Goal: Information Seeking & Learning: Check status

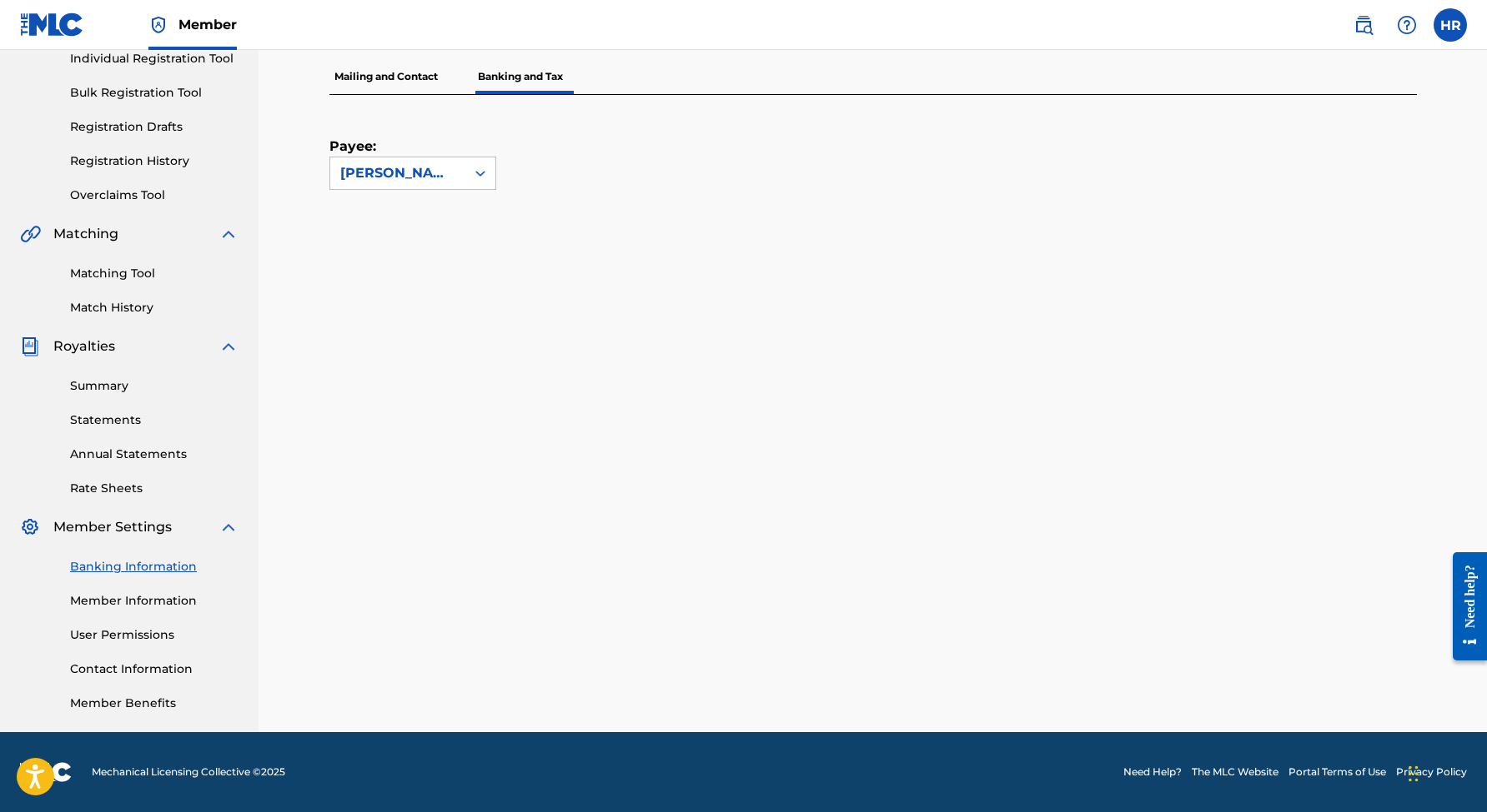
scroll to position [221, 0]
click at [104, 380] on link "Summary" at bounding box center [154, 387] width 168 height 18
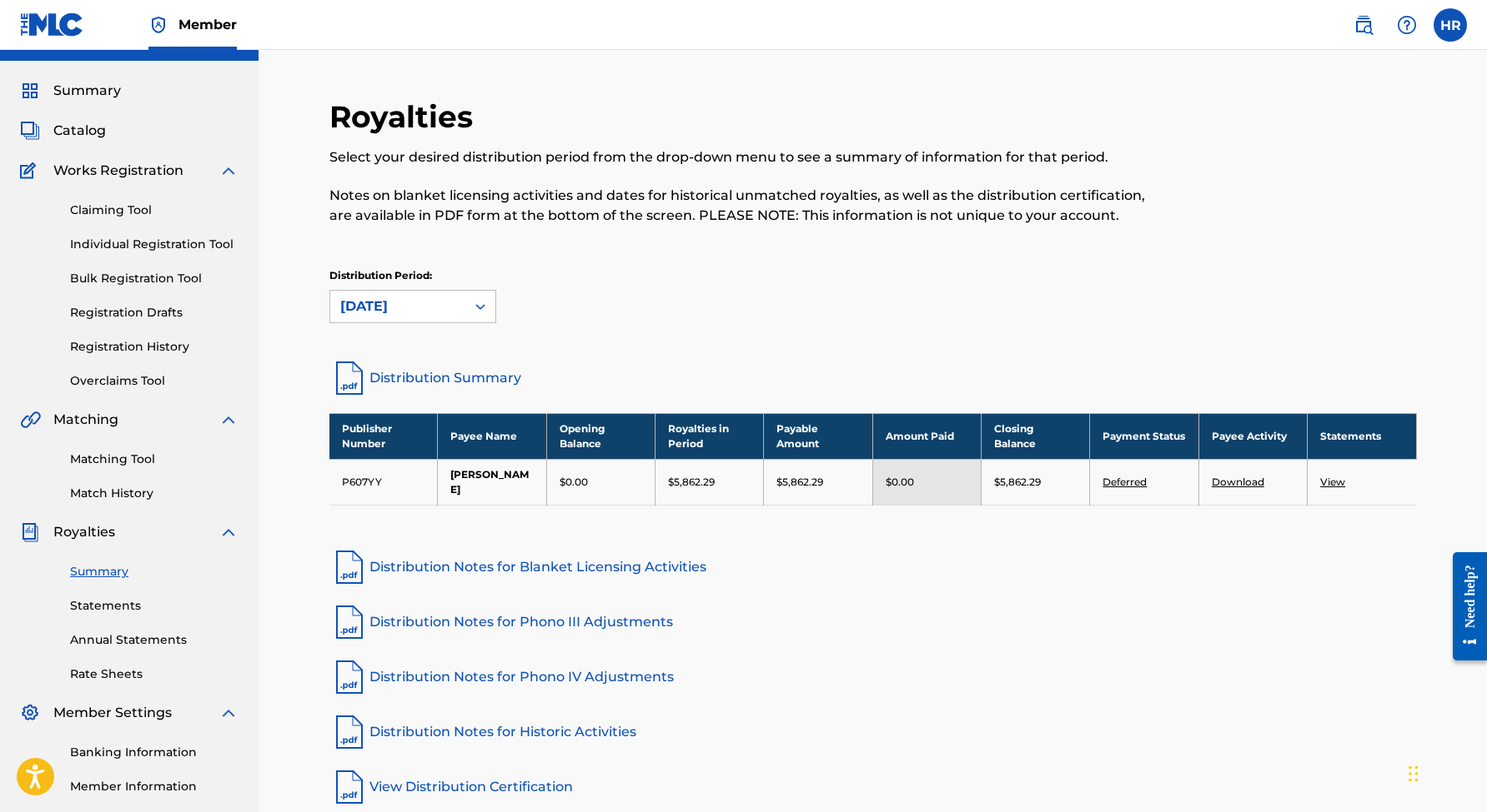
scroll to position [37, 0]
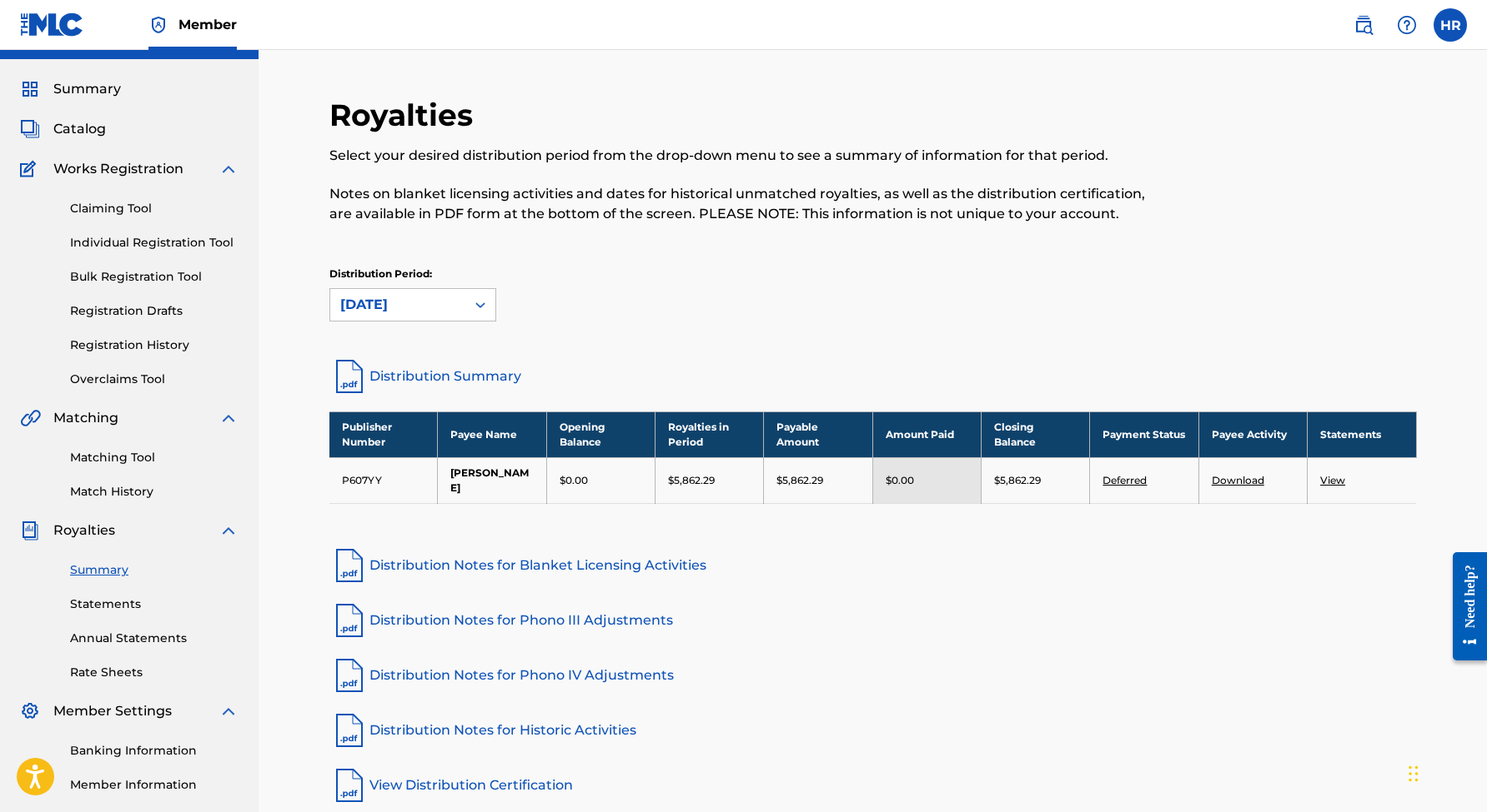
click at [442, 322] on div "Distribution Period: [DATE]" at bounding box center [873, 302] width 1087 height 70
click at [442, 317] on div "[DATE]" at bounding box center [398, 304] width 135 height 31
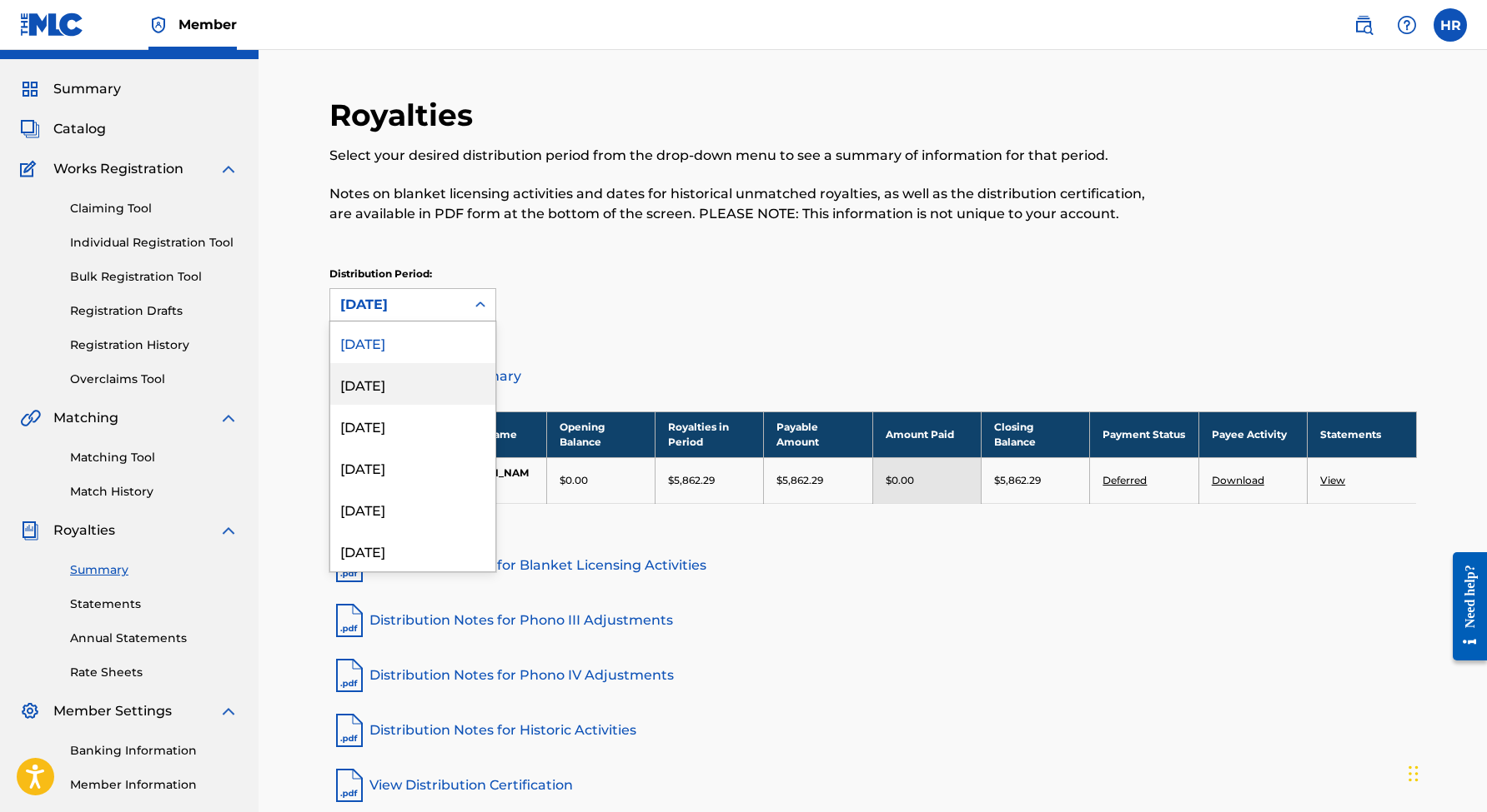
click at [414, 382] on div "[DATE]" at bounding box center [413, 384] width 165 height 42
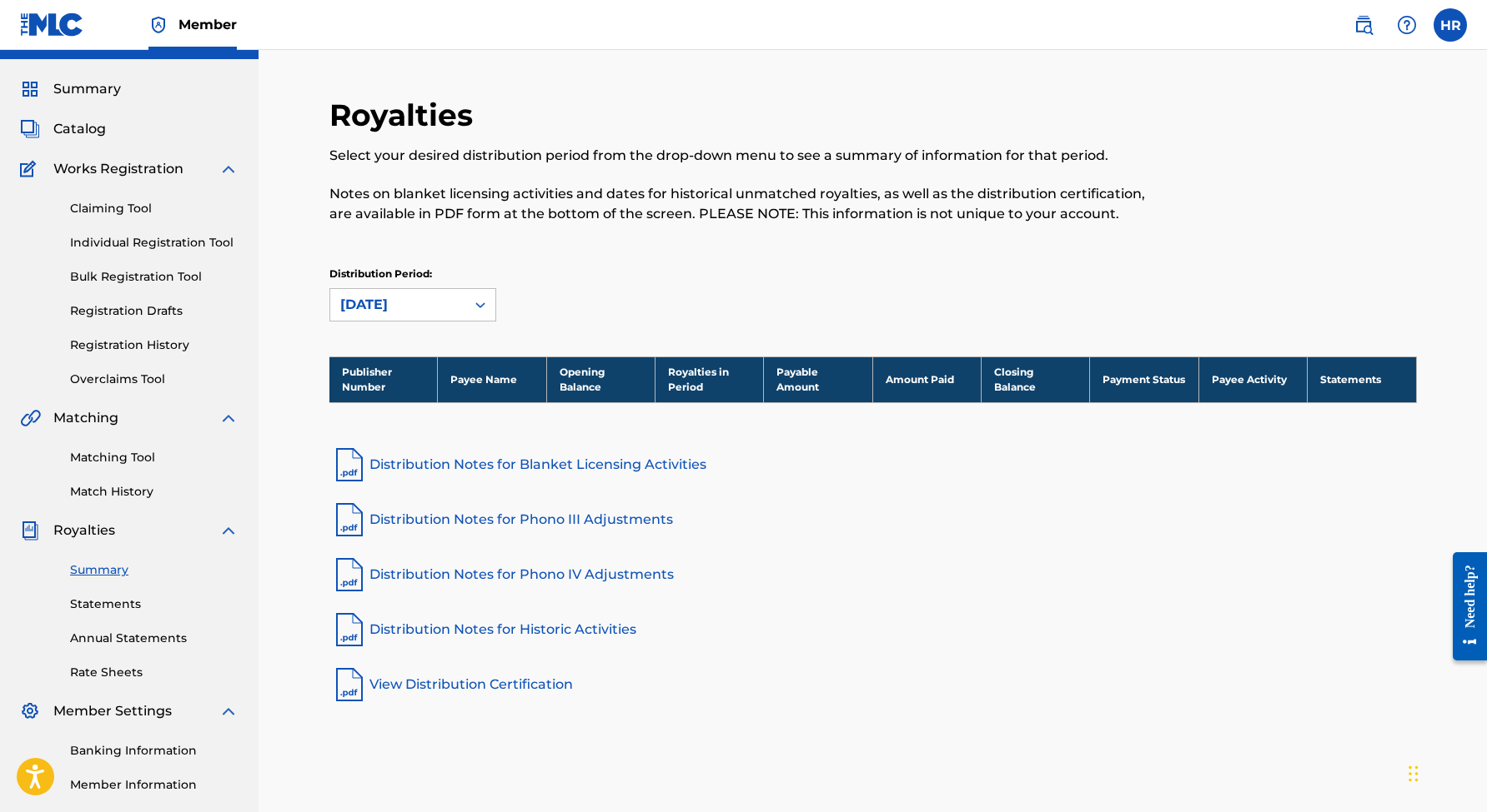
click at [413, 303] on div "[DATE]" at bounding box center [398, 304] width 115 height 20
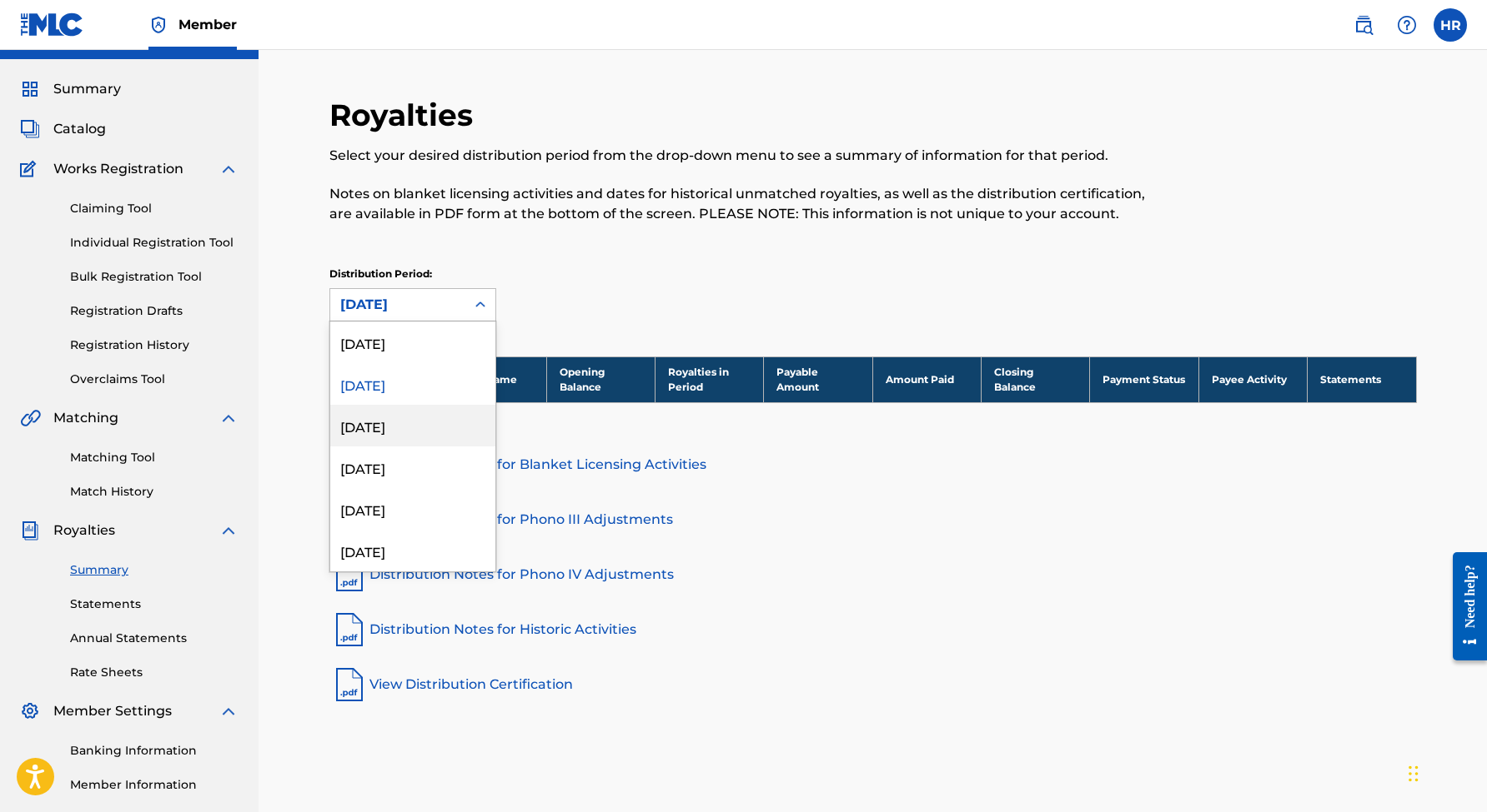
click at [409, 406] on div "[DATE]" at bounding box center [413, 425] width 165 height 42
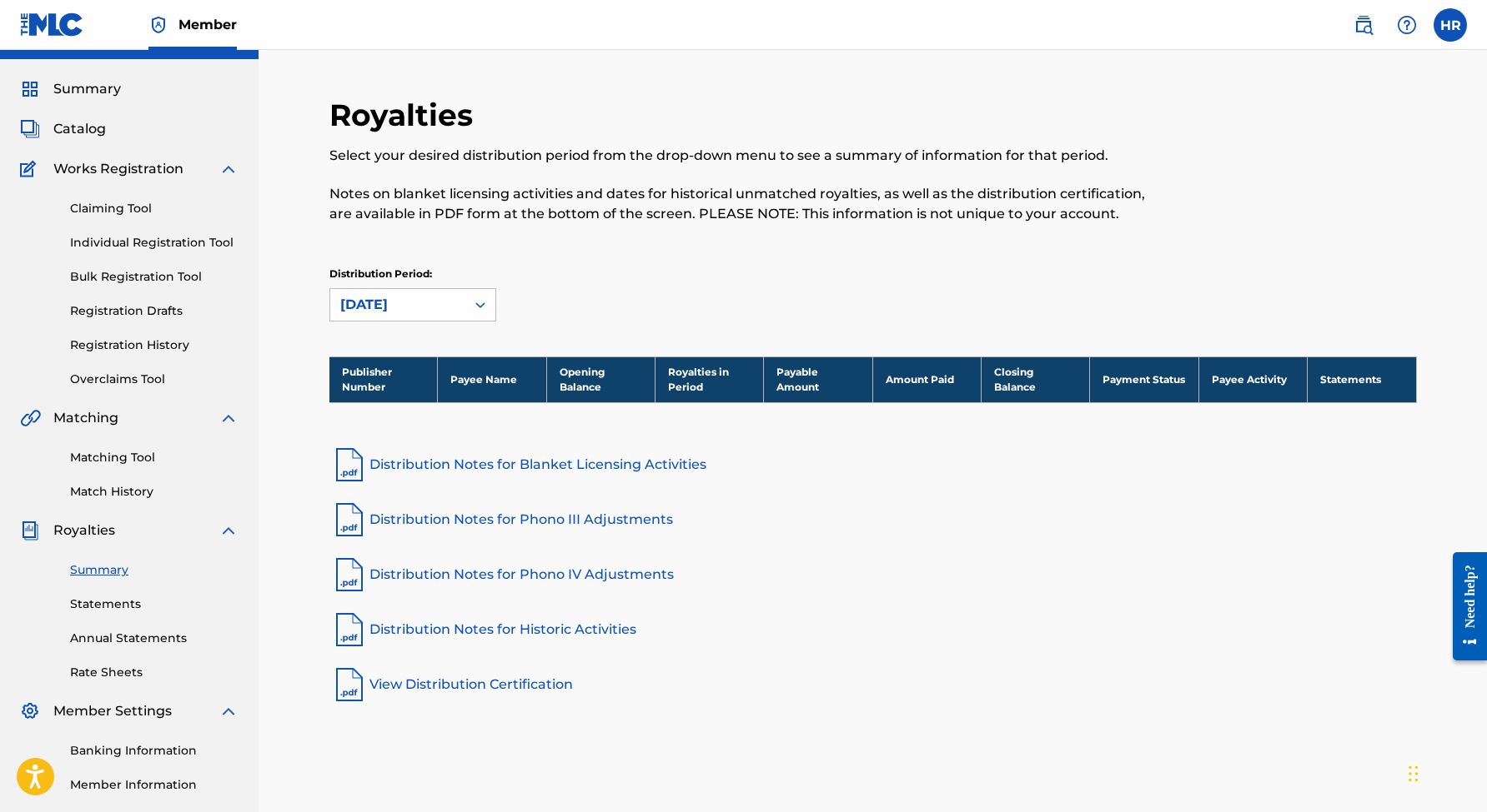
click at [410, 299] on div "[DATE]" at bounding box center [398, 304] width 115 height 20
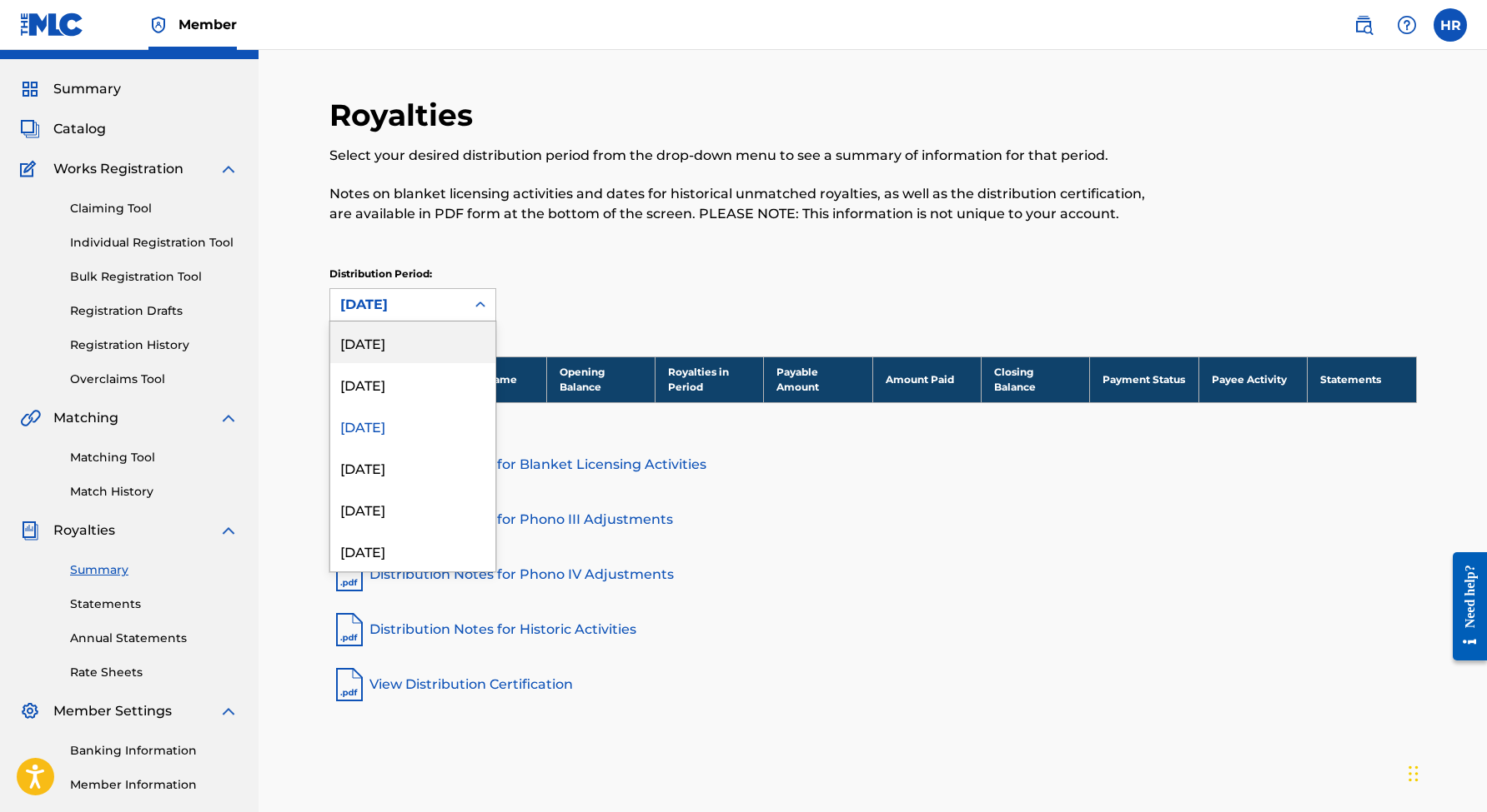
click at [405, 339] on div "[DATE]" at bounding box center [413, 342] width 165 height 42
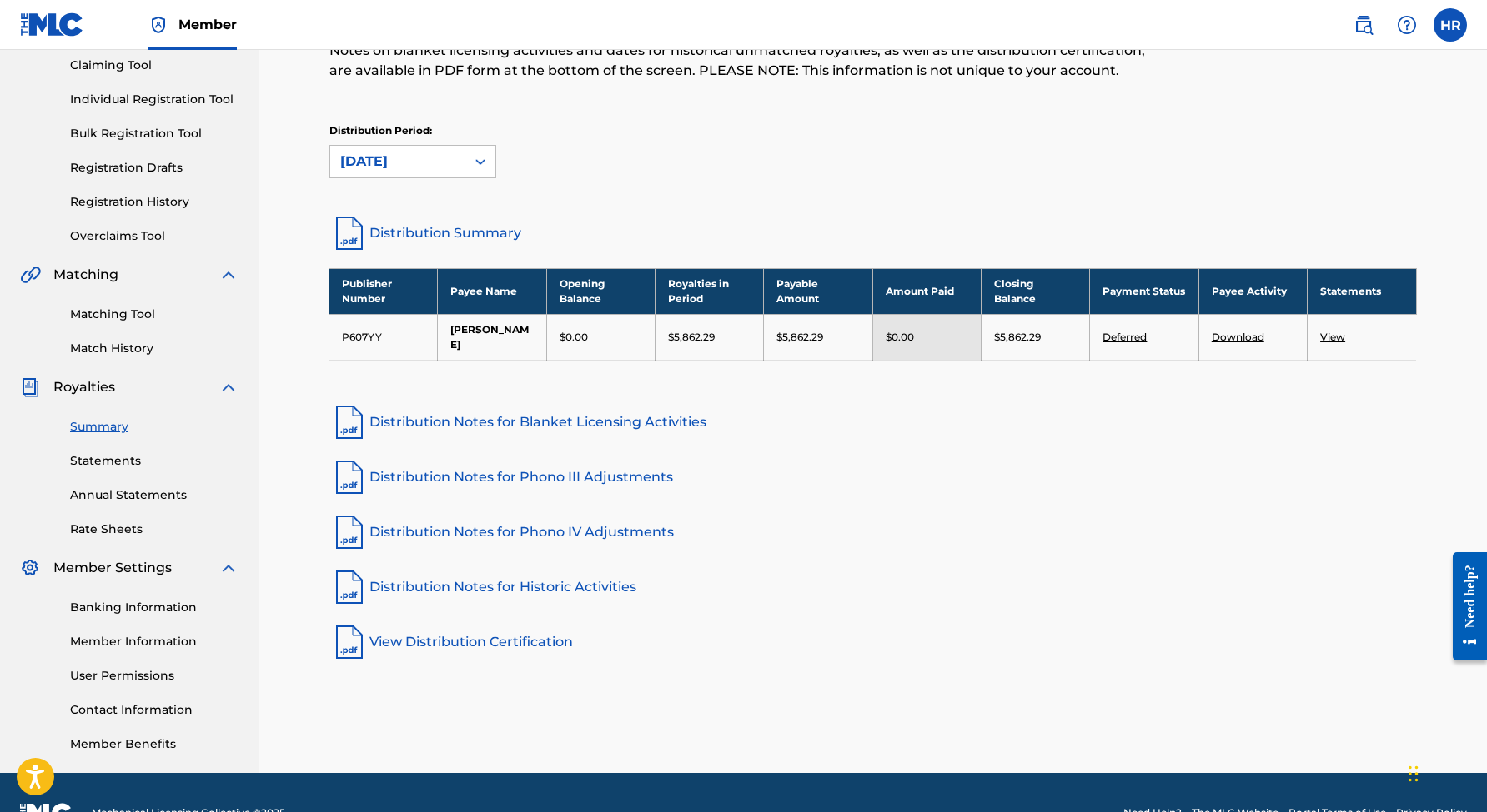
scroll to position [181, 0]
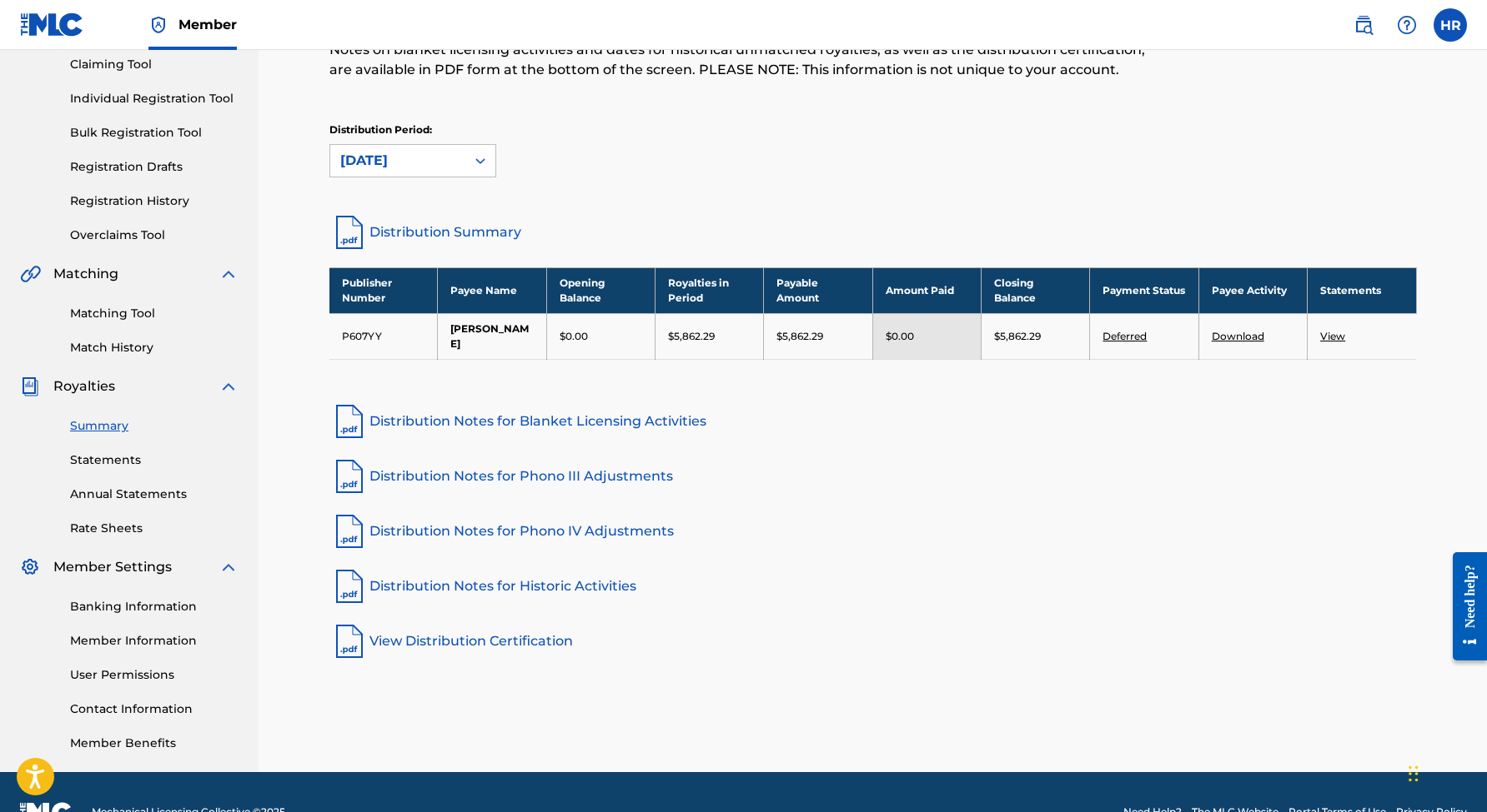
click at [1135, 335] on link "Deferred" at bounding box center [1123, 337] width 44 height 13
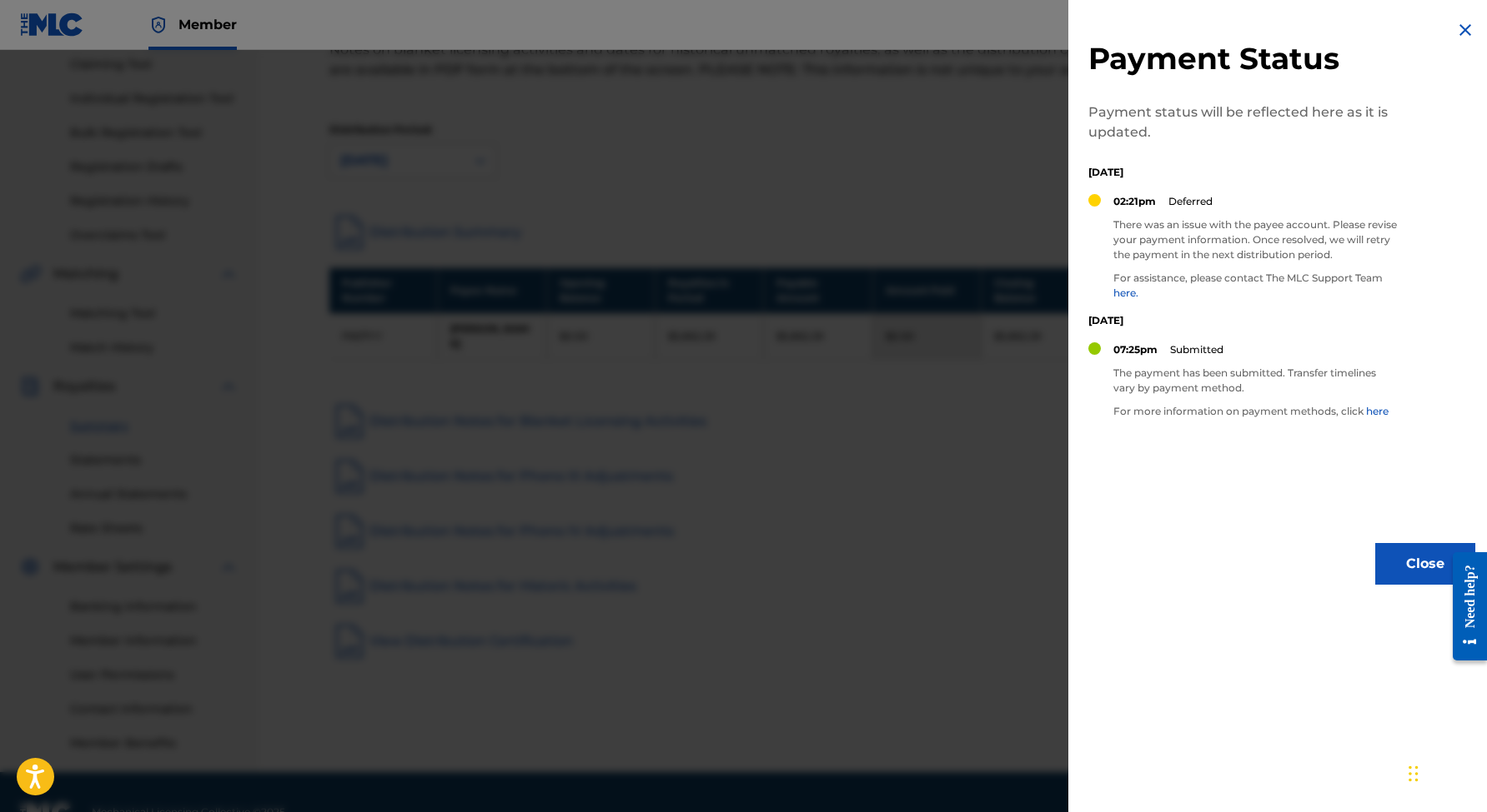
click at [745, 304] on div at bounding box center [744, 456] width 1487 height 812
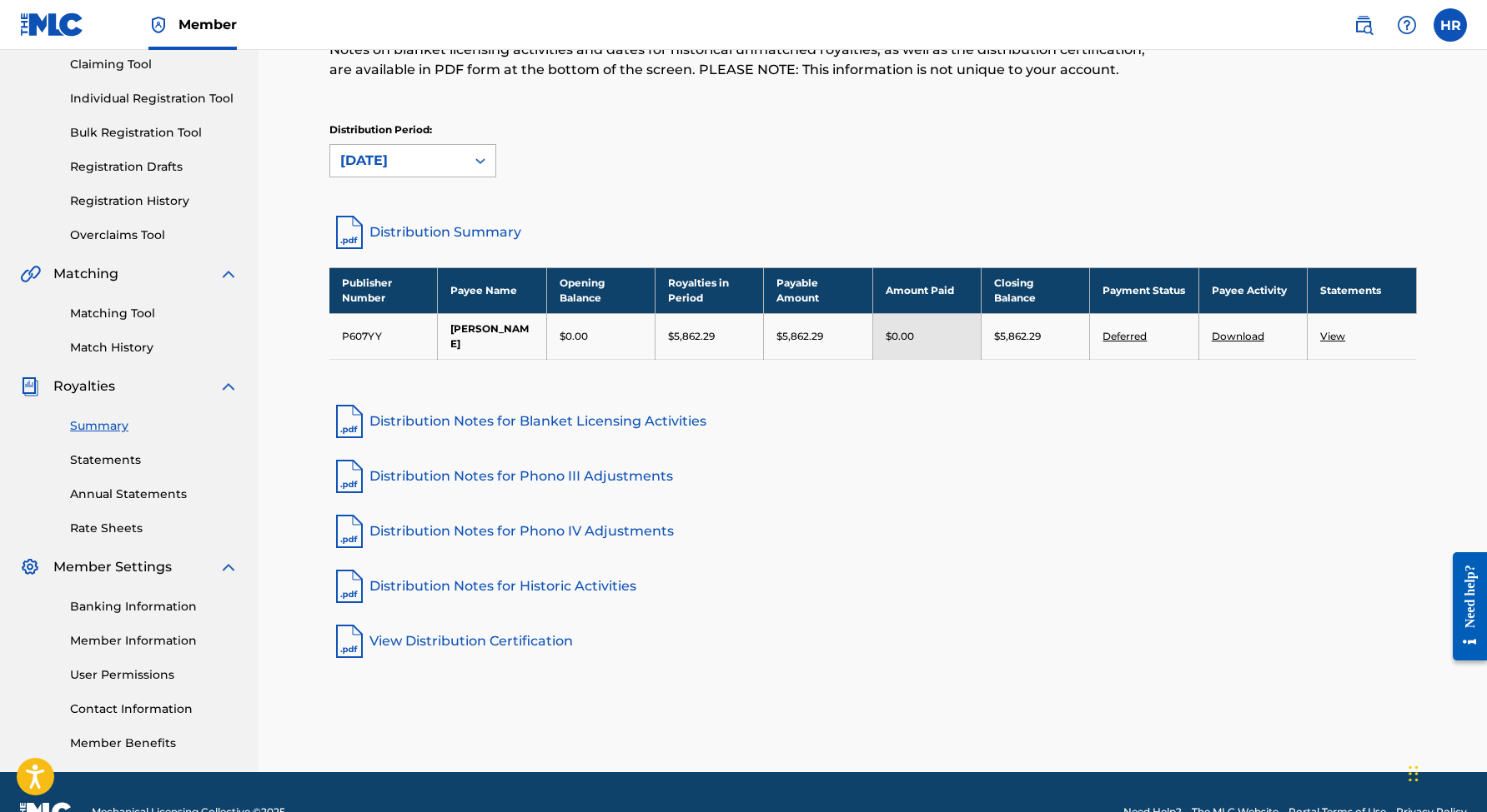
click at [438, 167] on div "[DATE]" at bounding box center [398, 160] width 115 height 20
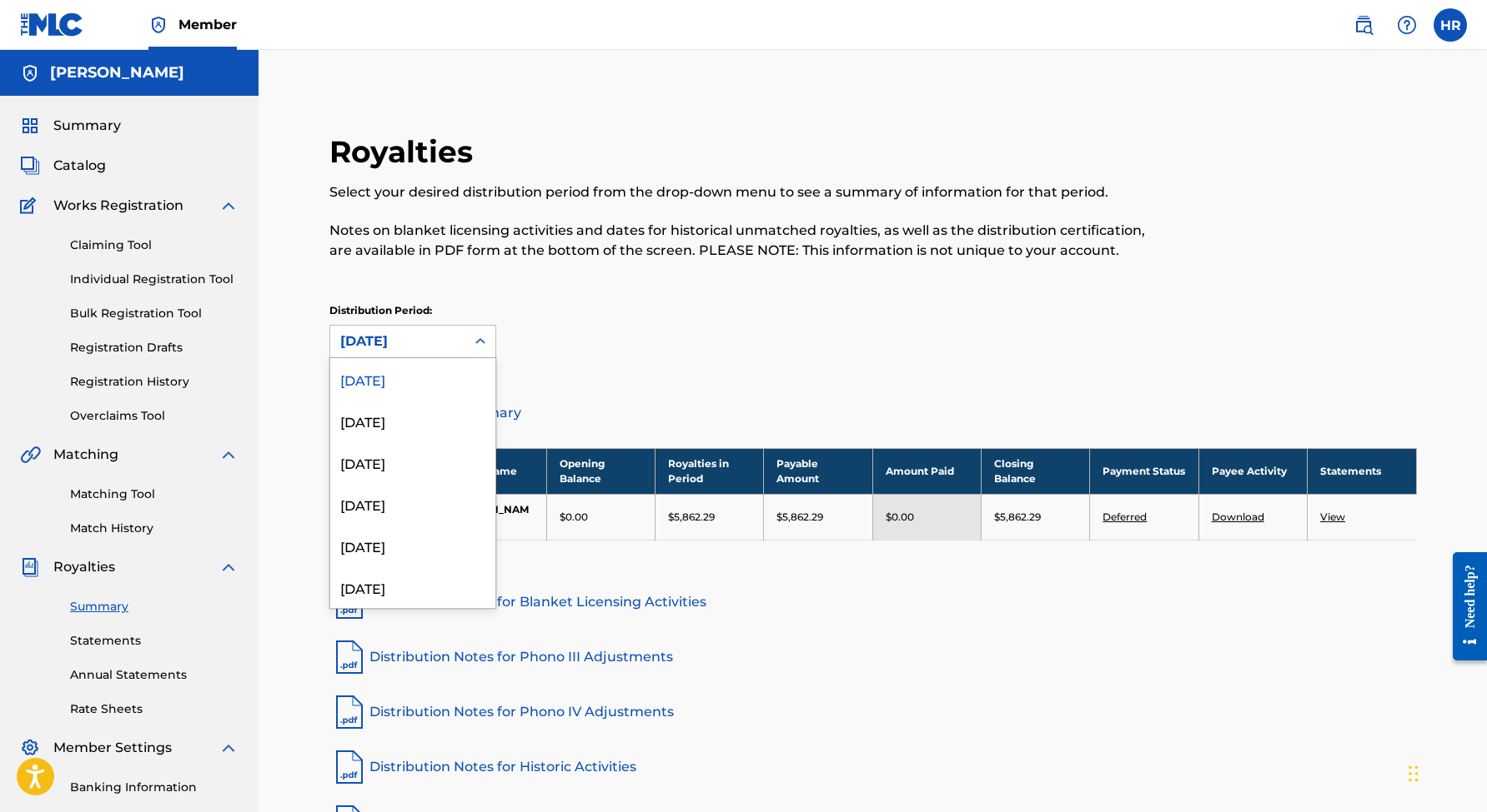
scroll to position [0, 0]
click at [593, 276] on div "Royalties Select your desired distribution period from the drop-down menu to se…" at bounding box center [748, 207] width 837 height 147
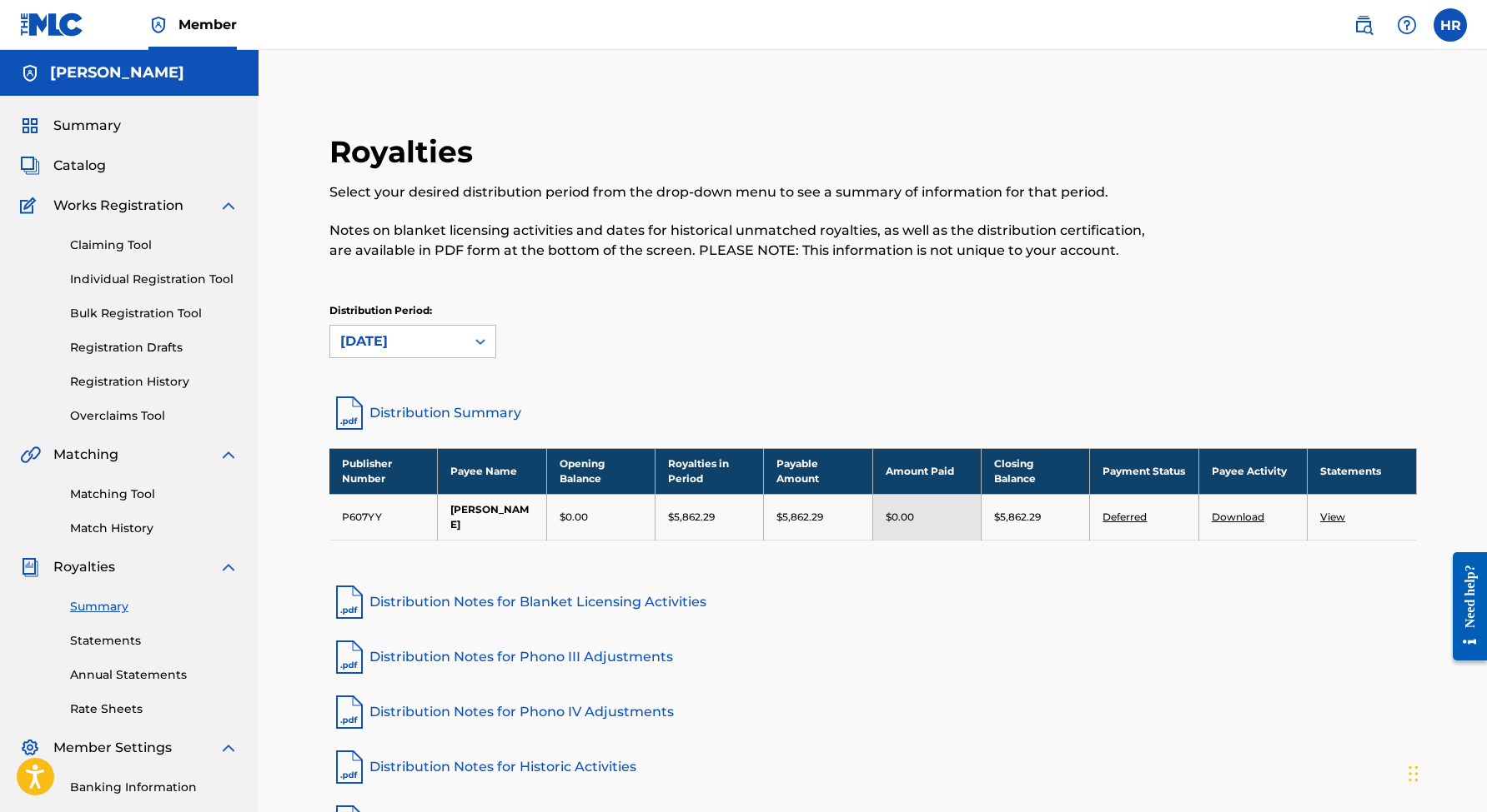
click at [463, 319] on div "Distribution Period: [DATE]" at bounding box center [413, 330] width 167 height 55
click at [463, 321] on div "Distribution Period: [DATE]" at bounding box center [413, 330] width 167 height 55
click at [457, 348] on div "[DATE]" at bounding box center [398, 341] width 135 height 31
click at [577, 354] on div "Distribution Period: [DATE]" at bounding box center [873, 330] width 1087 height 55
